Goal: Information Seeking & Learning: Learn about a topic

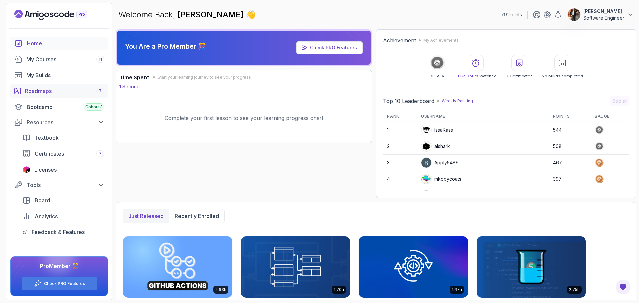
click at [50, 96] on link "Roadmaps 7" at bounding box center [59, 91] width 98 height 13
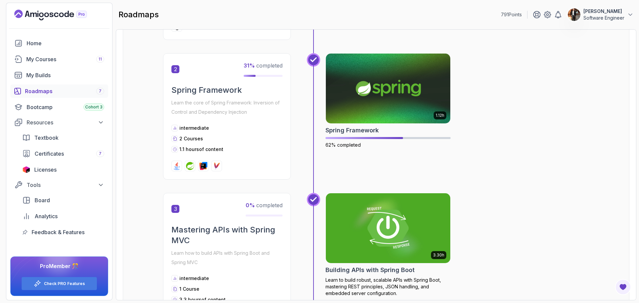
scroll to position [240, 0]
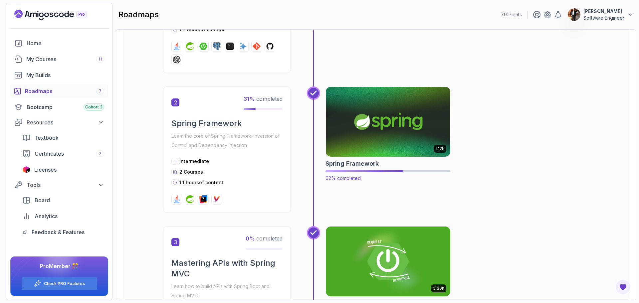
click at [348, 110] on img at bounding box center [388, 121] width 131 height 73
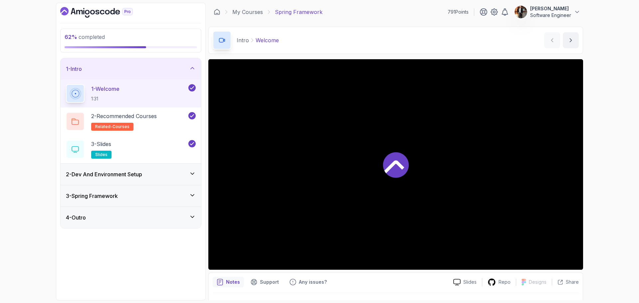
click at [148, 181] on div "2 - Dev And Environment Setup" at bounding box center [131, 174] width 140 height 21
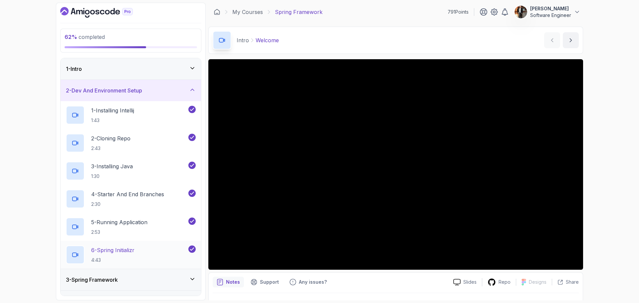
scroll to position [16, 0]
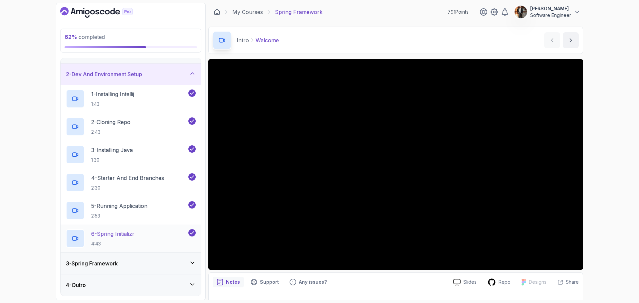
click at [136, 264] on div "3 - Spring Framework" at bounding box center [131, 264] width 130 height 8
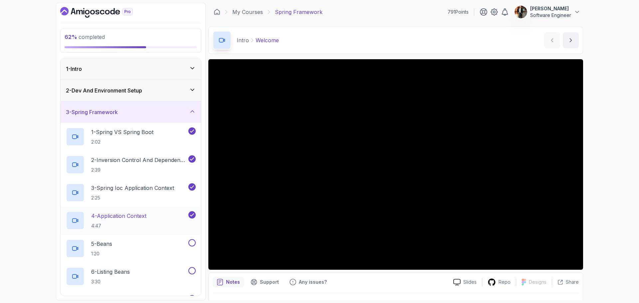
scroll to position [33, 0]
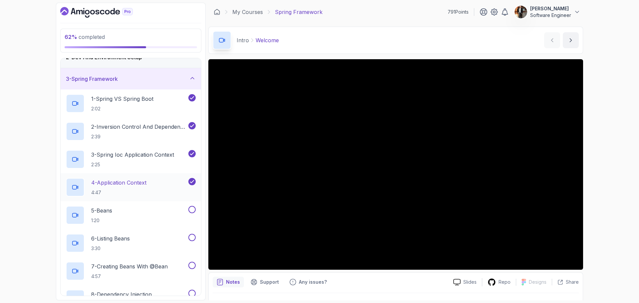
click at [125, 182] on p "4 - Application Context" at bounding box center [118, 183] width 55 height 8
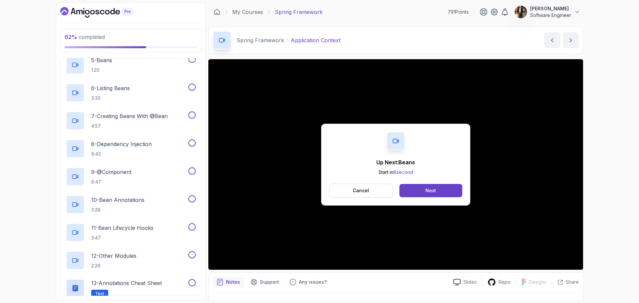
scroll to position [240, 0]
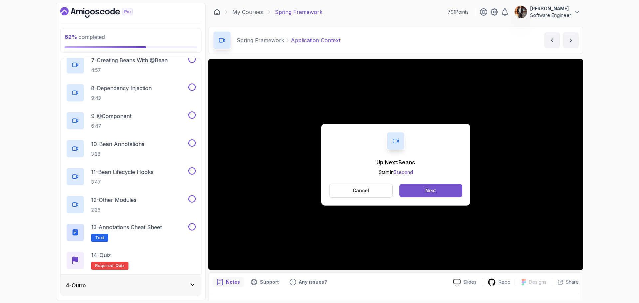
click at [440, 190] on button "Next" at bounding box center [430, 190] width 63 height 13
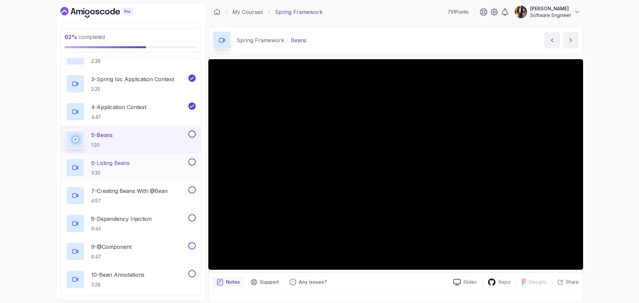
scroll to position [106, 0]
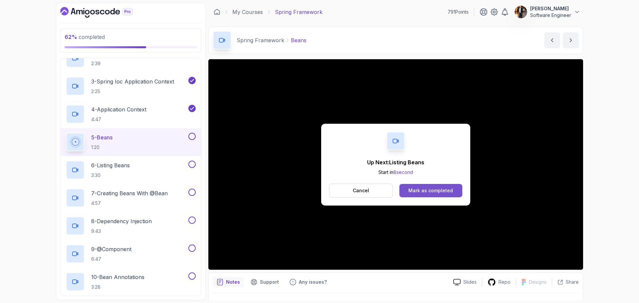
click at [422, 192] on div "Mark as completed" at bounding box center [430, 190] width 45 height 7
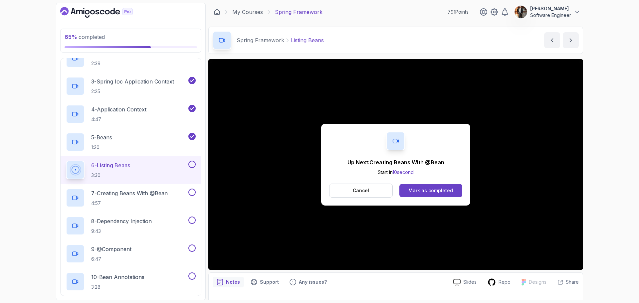
click at [422, 192] on div "Mark as completed" at bounding box center [430, 190] width 45 height 7
